Goal: Information Seeking & Learning: Understand process/instructions

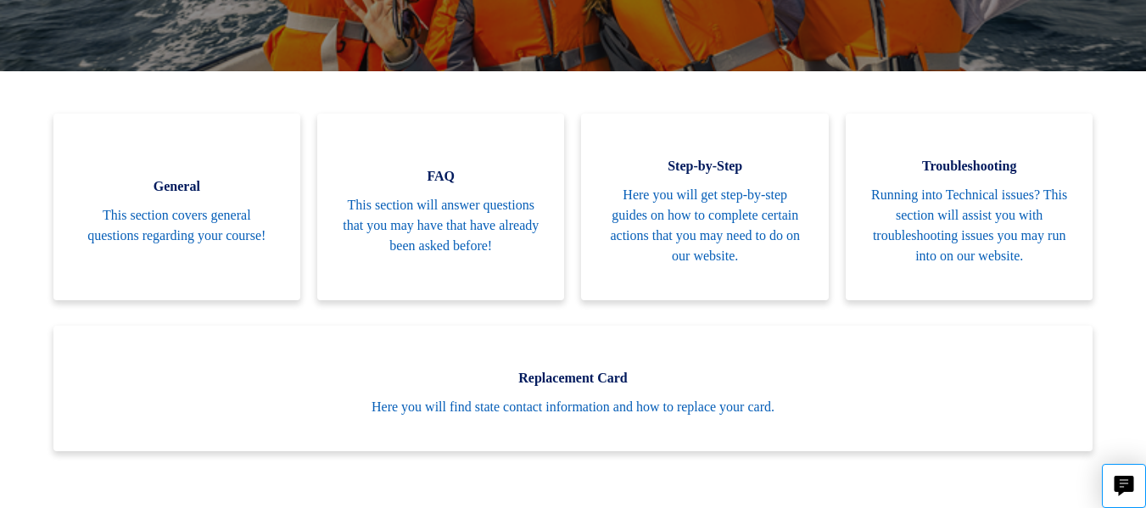
scroll to position [349, 0]
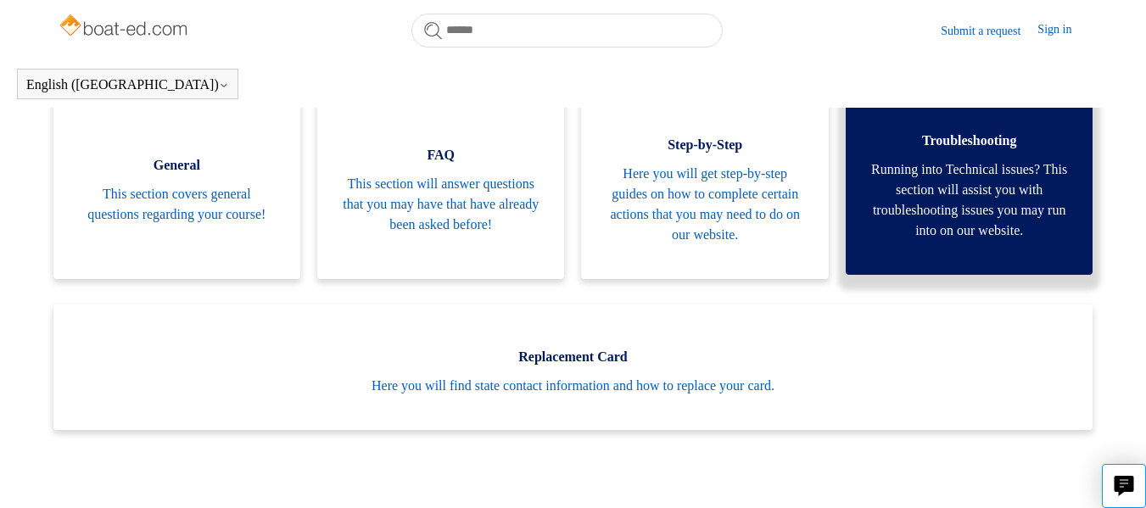
click at [922, 204] on span "Running into Technical issues? This section will assist you with troubleshootin…" at bounding box center [969, 199] width 196 height 81
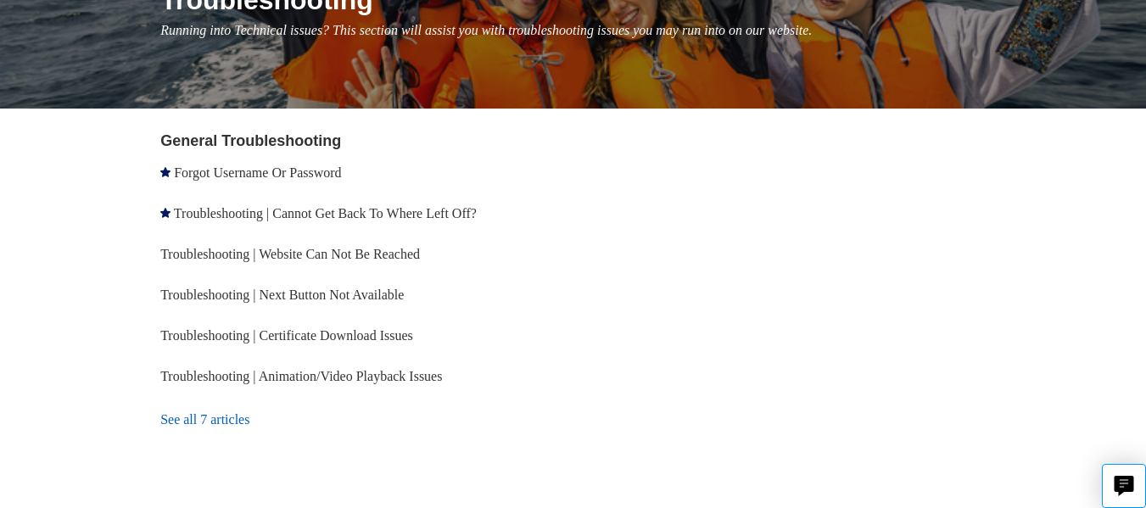
scroll to position [246, 0]
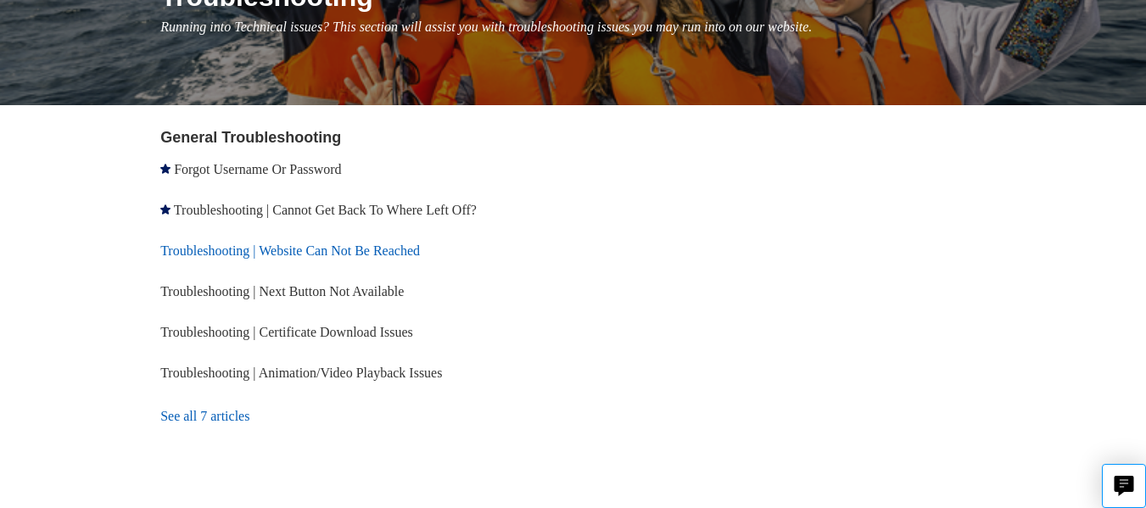
click at [358, 245] on link "Troubleshooting | Website Can Not Be Reached" at bounding box center [290, 250] width 260 height 14
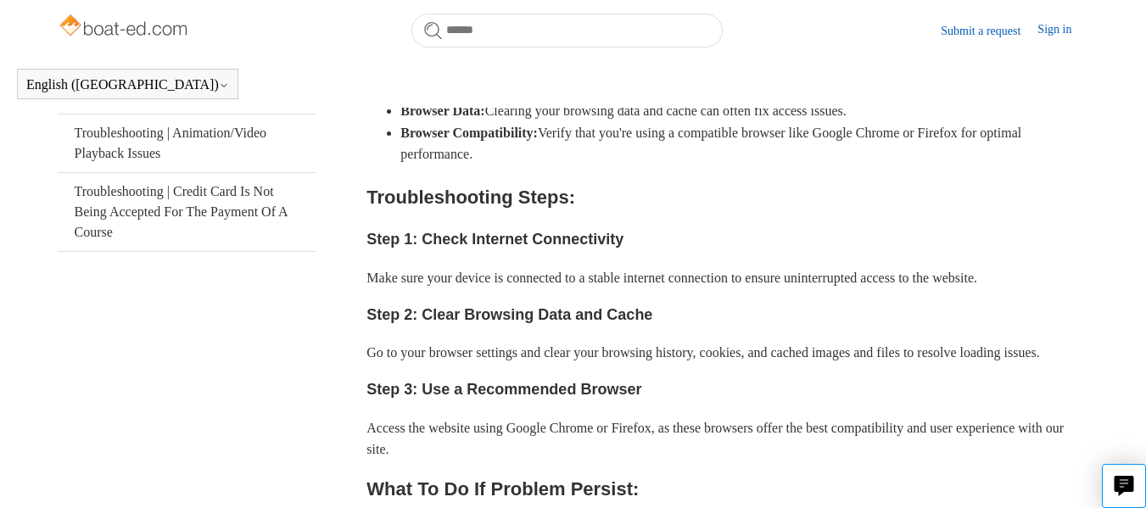
scroll to position [489, 0]
